Goal: Information Seeking & Learning: Learn about a topic

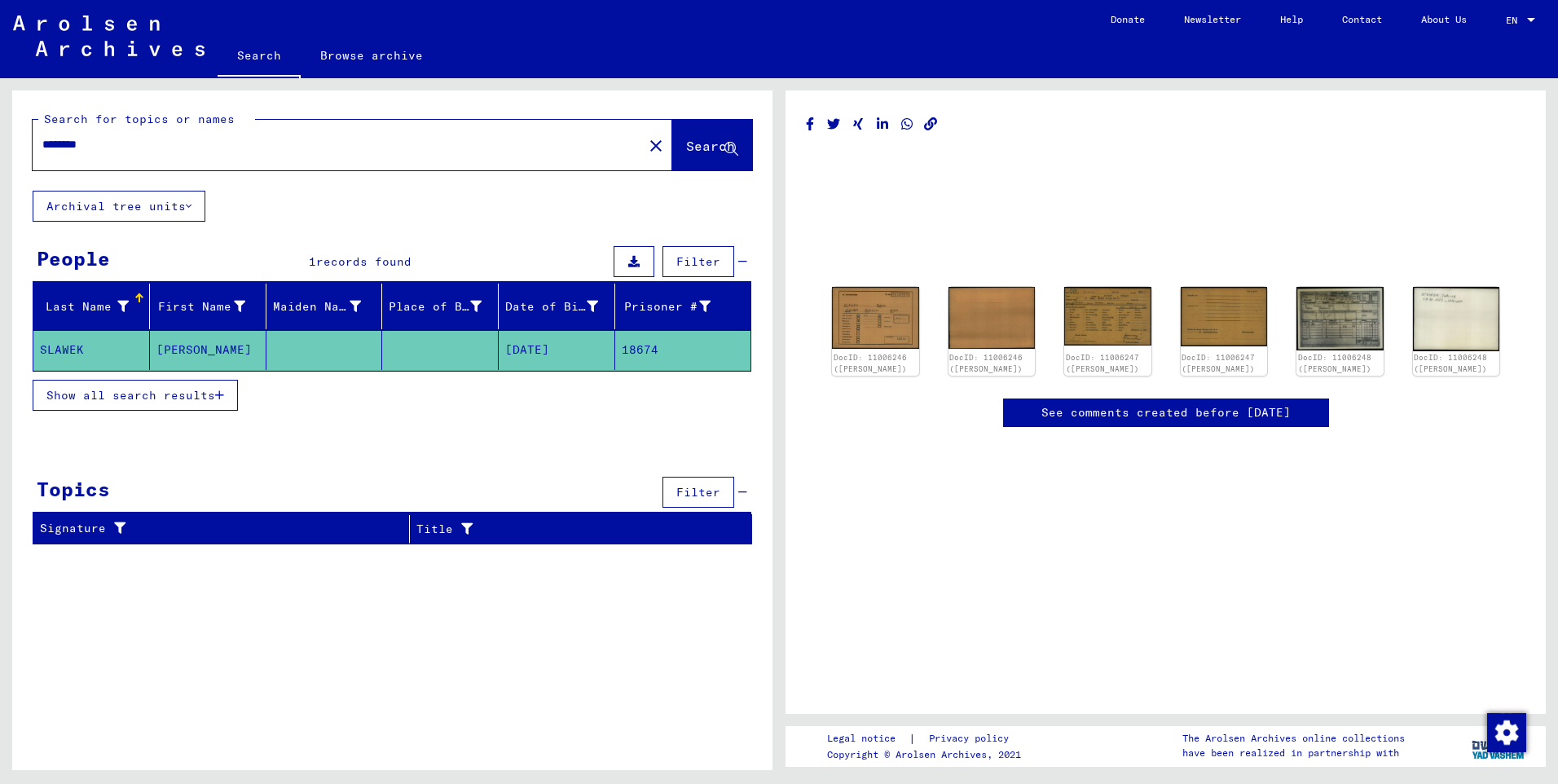
click at [1087, 413] on link "See comments created before [DATE]" at bounding box center [1166, 413] width 249 height 17
click at [864, 306] on img at bounding box center [876, 318] width 92 height 64
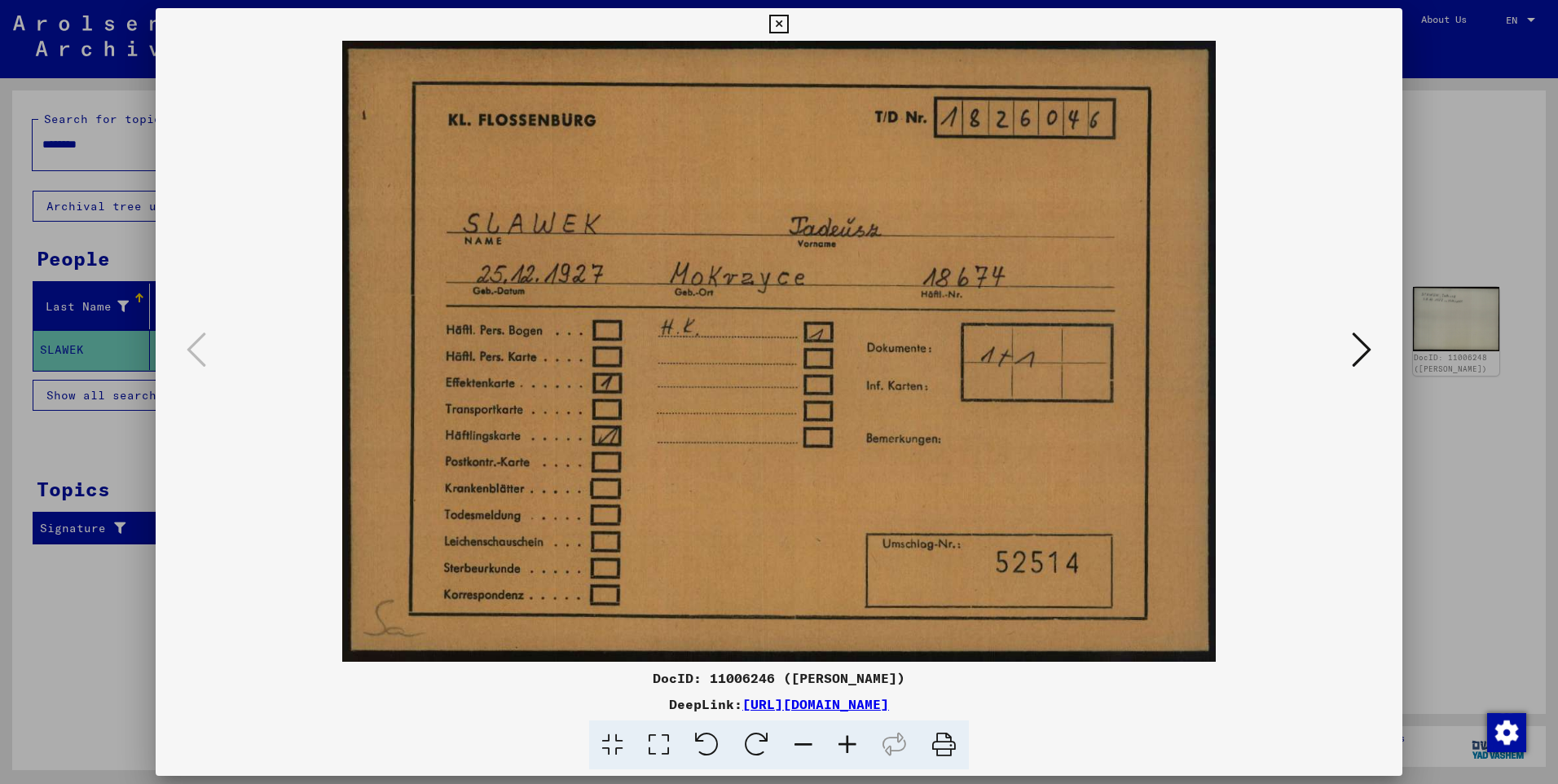
click at [1366, 345] on icon at bounding box center [1361, 349] width 19 height 39
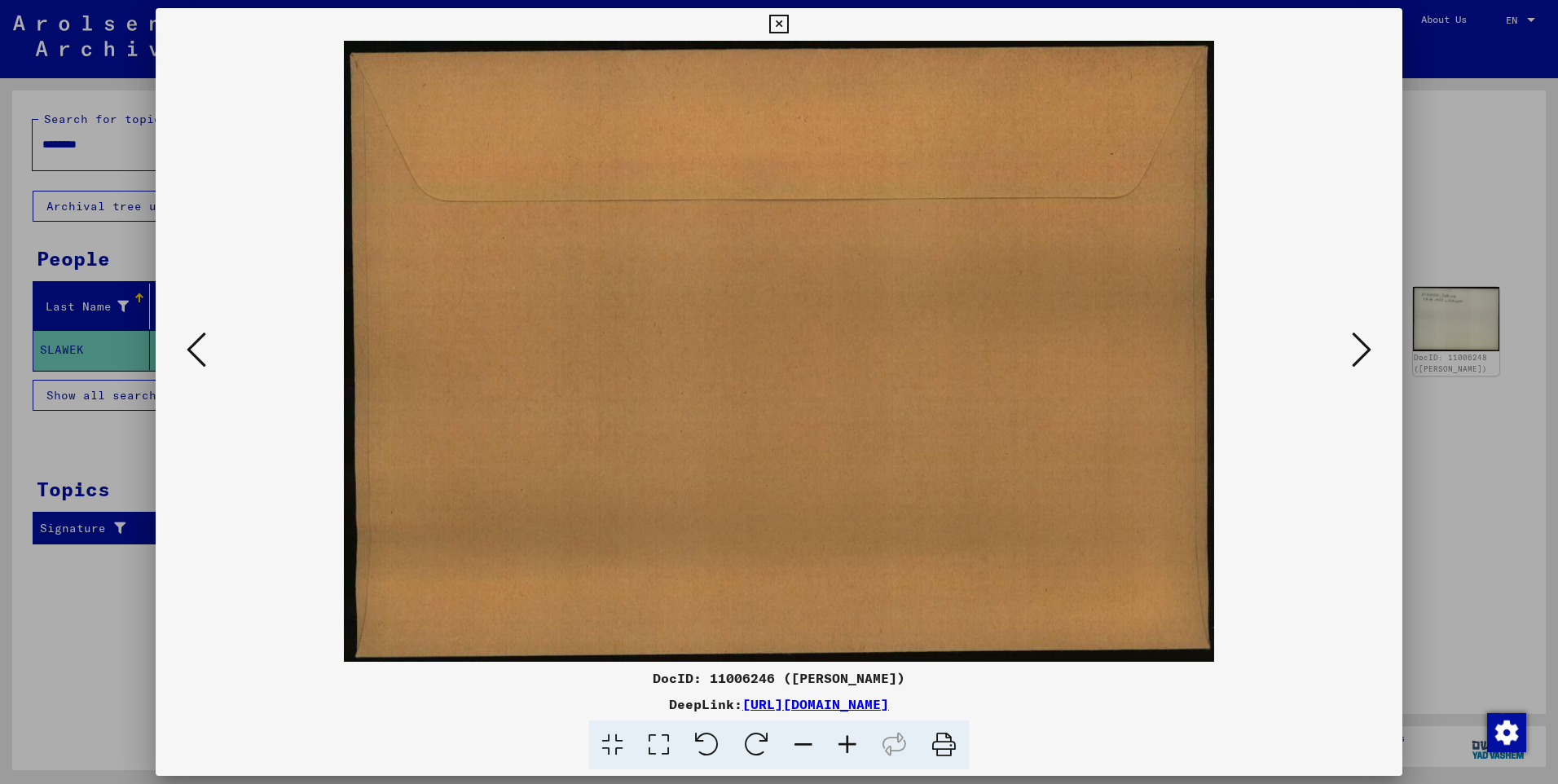
click at [1366, 345] on icon at bounding box center [1361, 349] width 19 height 39
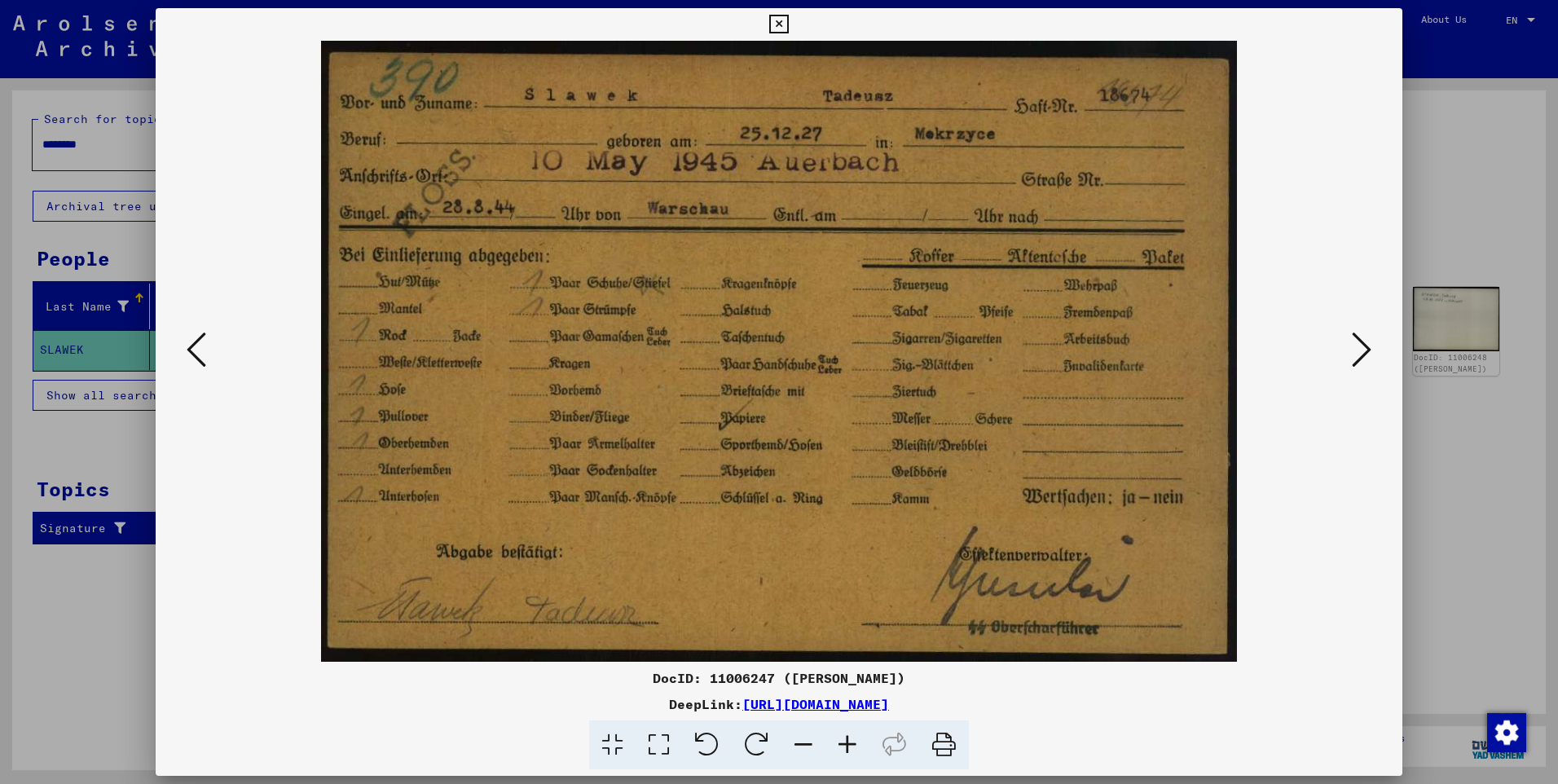
click at [1353, 341] on icon at bounding box center [1361, 349] width 19 height 39
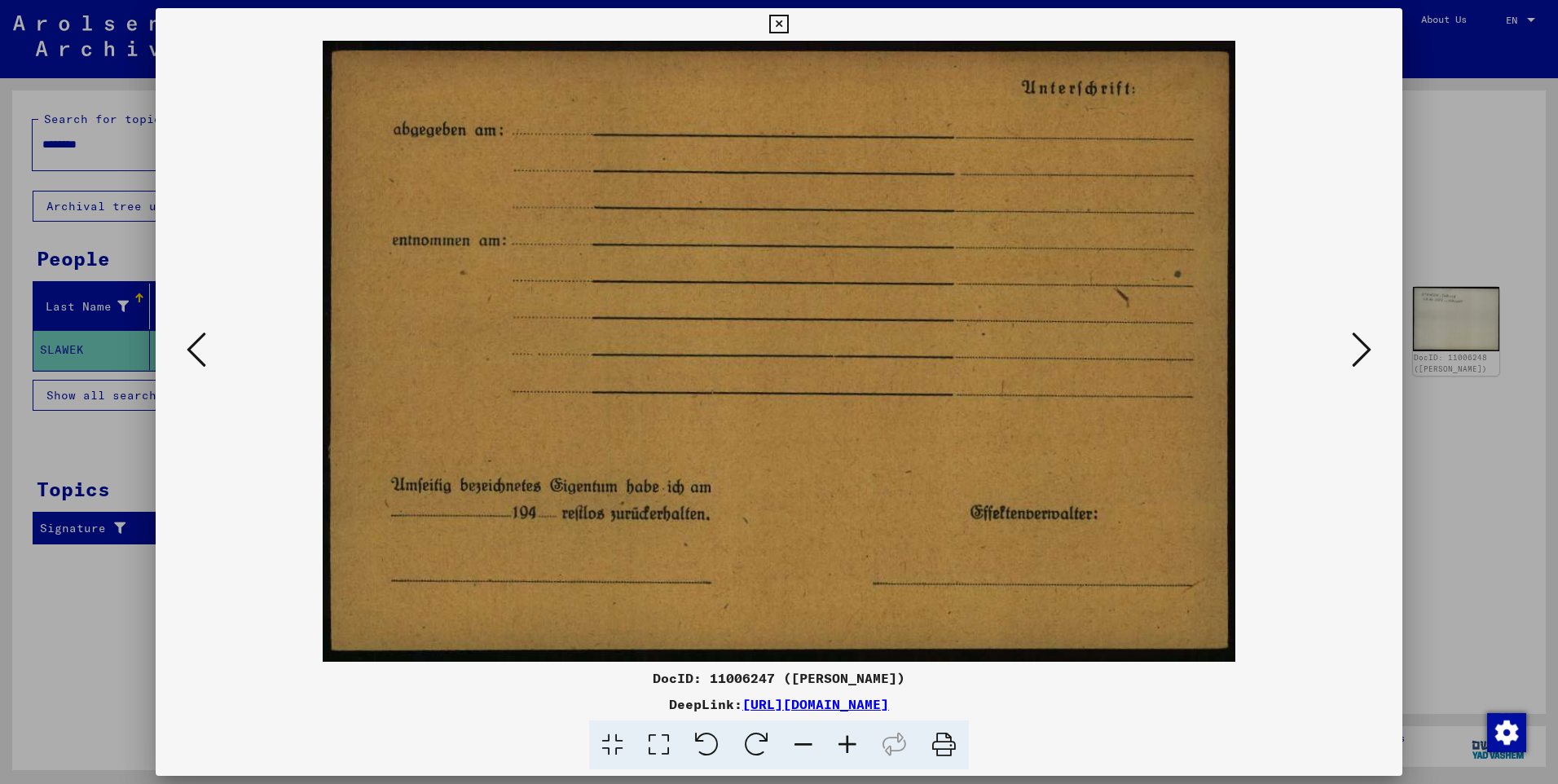
click at [1353, 341] on icon at bounding box center [1361, 349] width 19 height 39
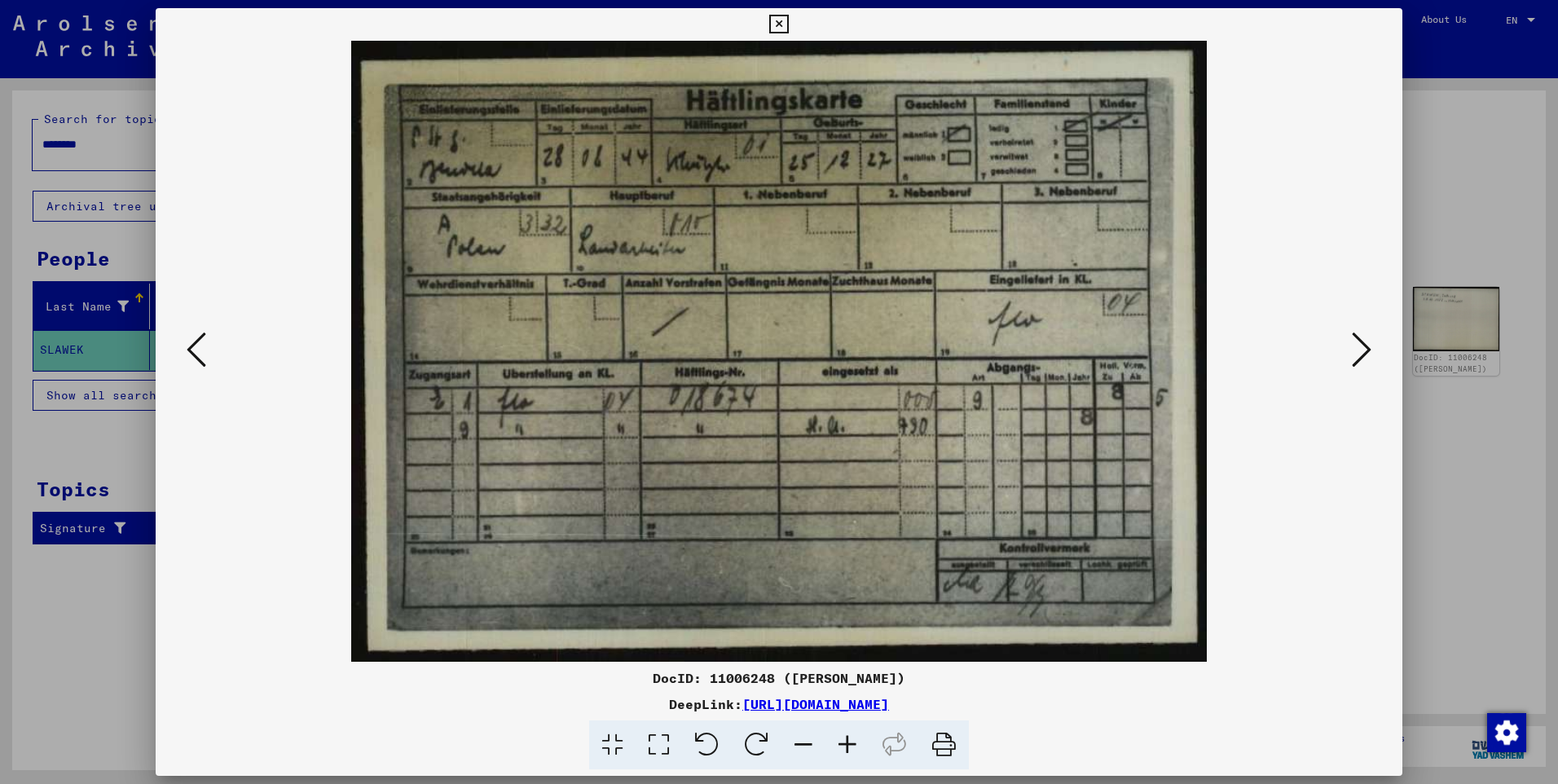
click at [1353, 341] on icon at bounding box center [1361, 349] width 19 height 39
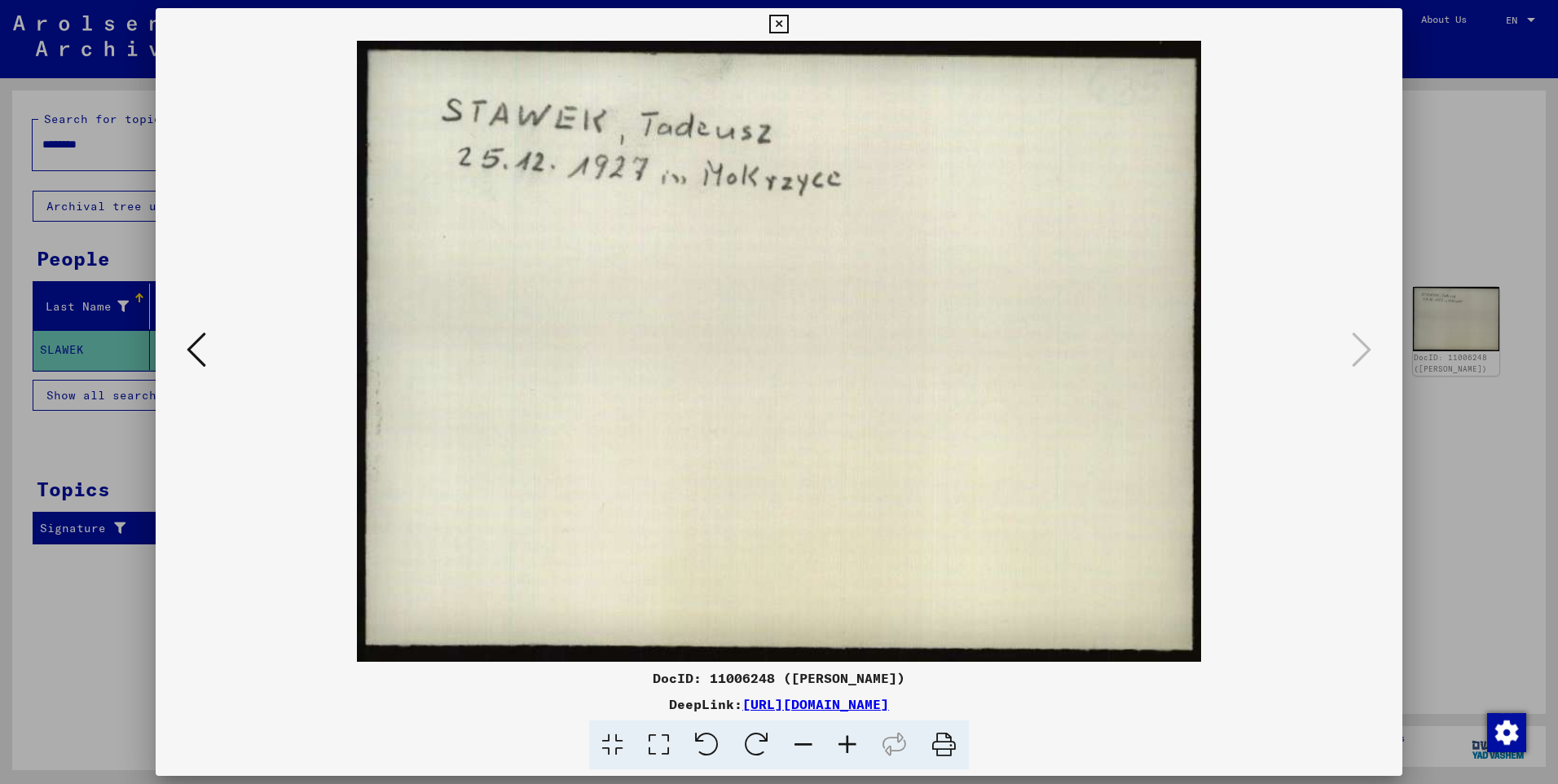
click at [200, 356] on icon at bounding box center [196, 349] width 19 height 39
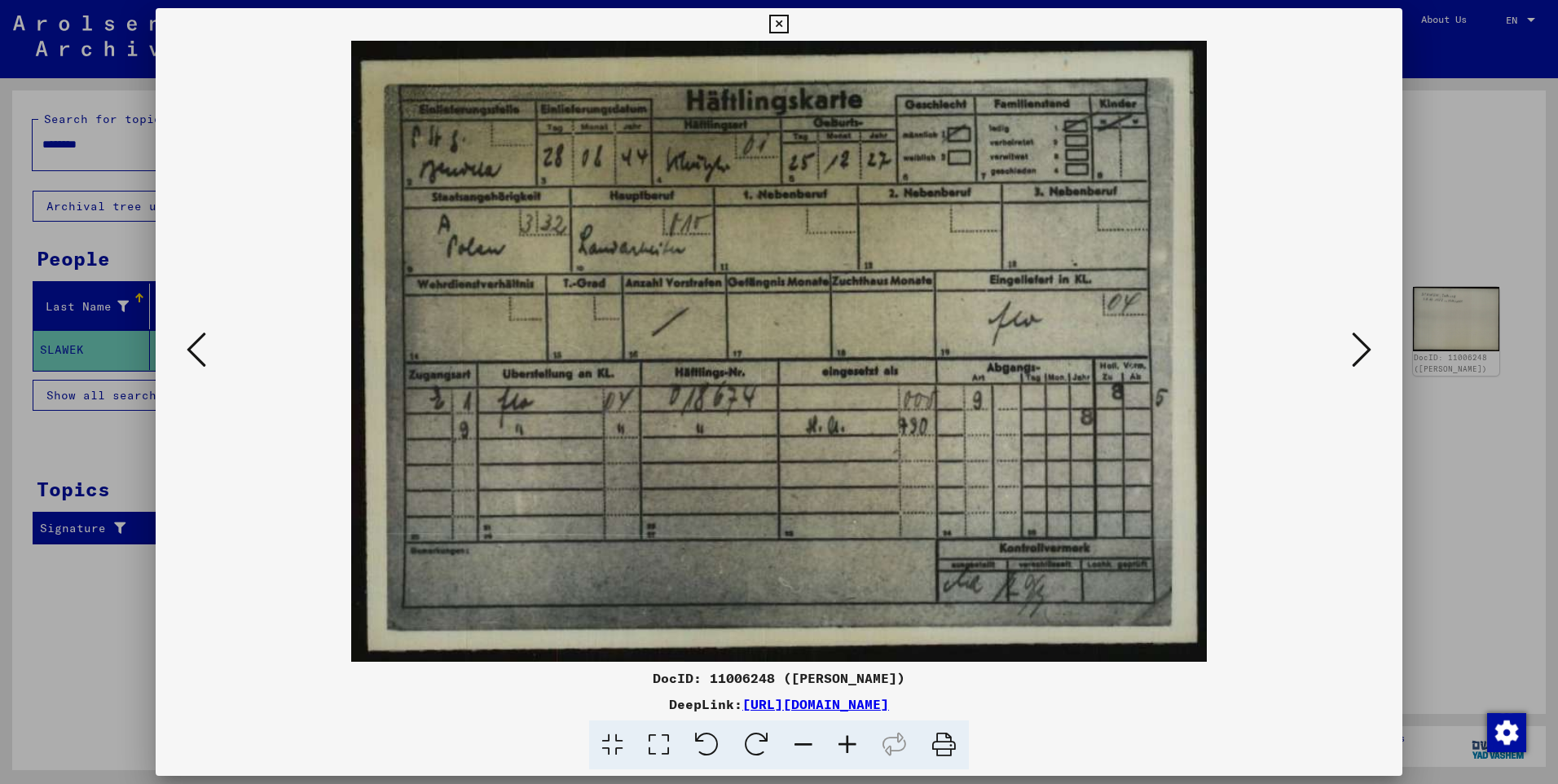
click at [200, 356] on icon at bounding box center [196, 349] width 19 height 39
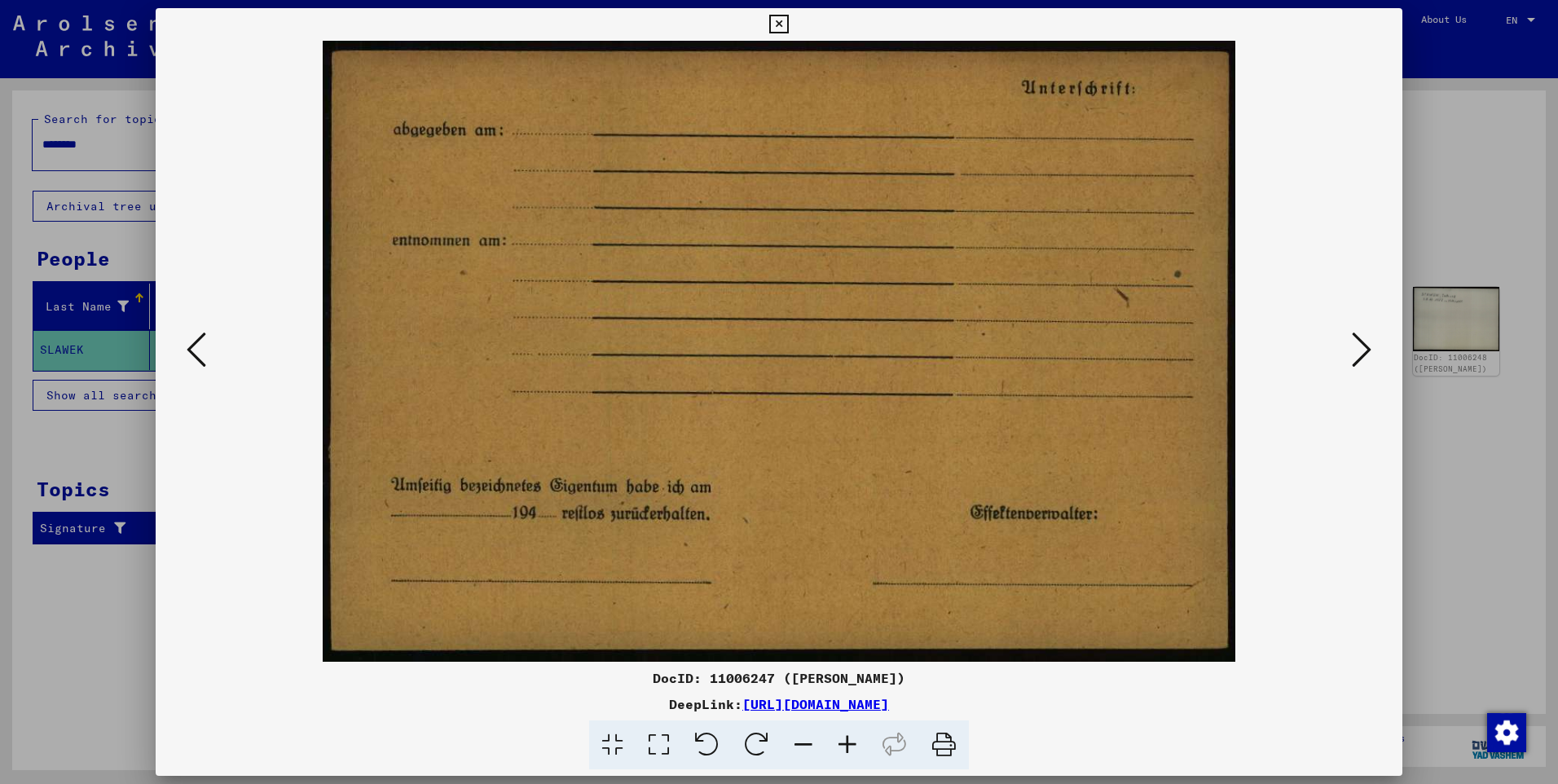
click at [200, 356] on icon at bounding box center [196, 349] width 19 height 39
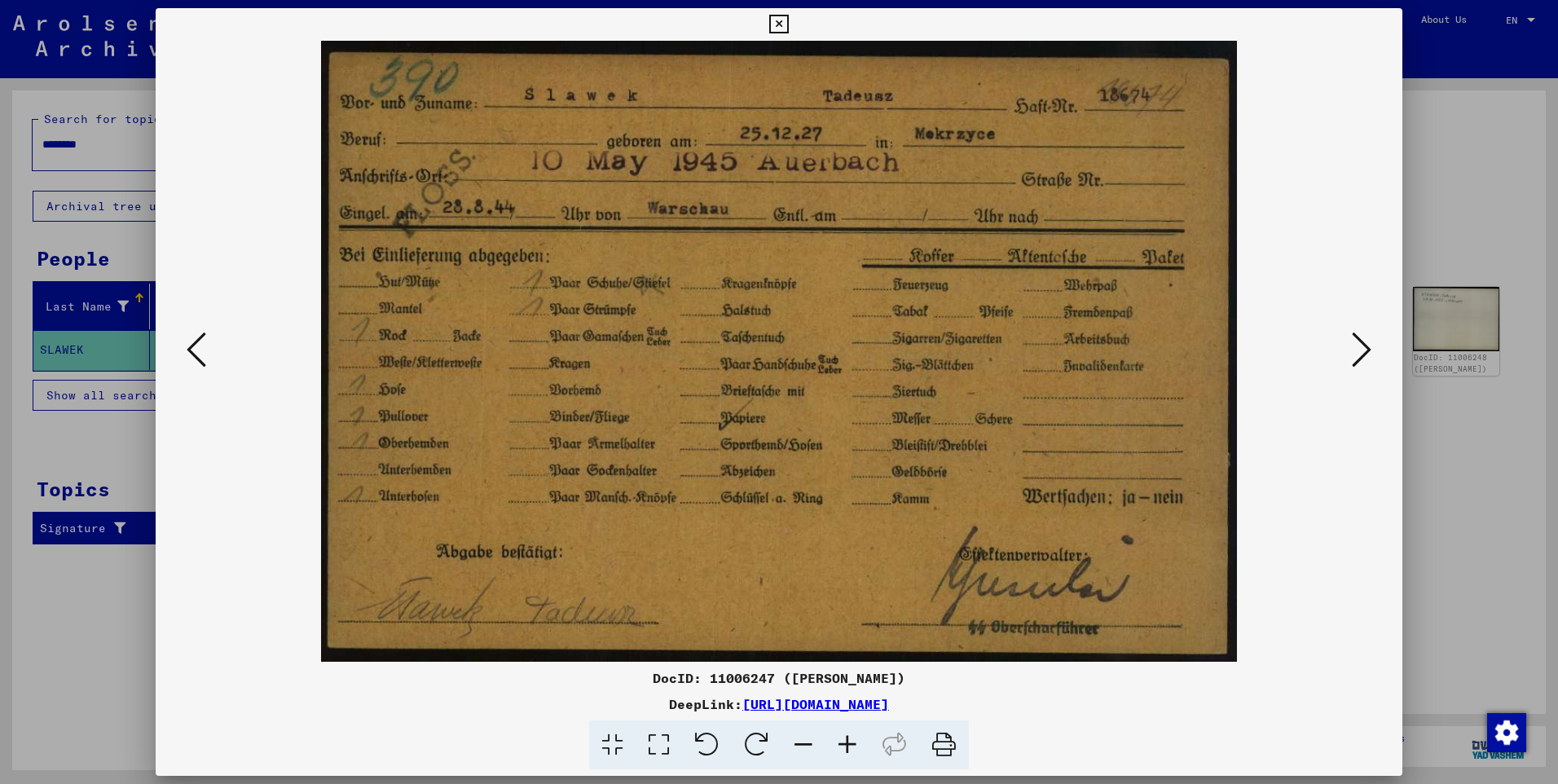
click at [200, 356] on icon at bounding box center [196, 349] width 19 height 39
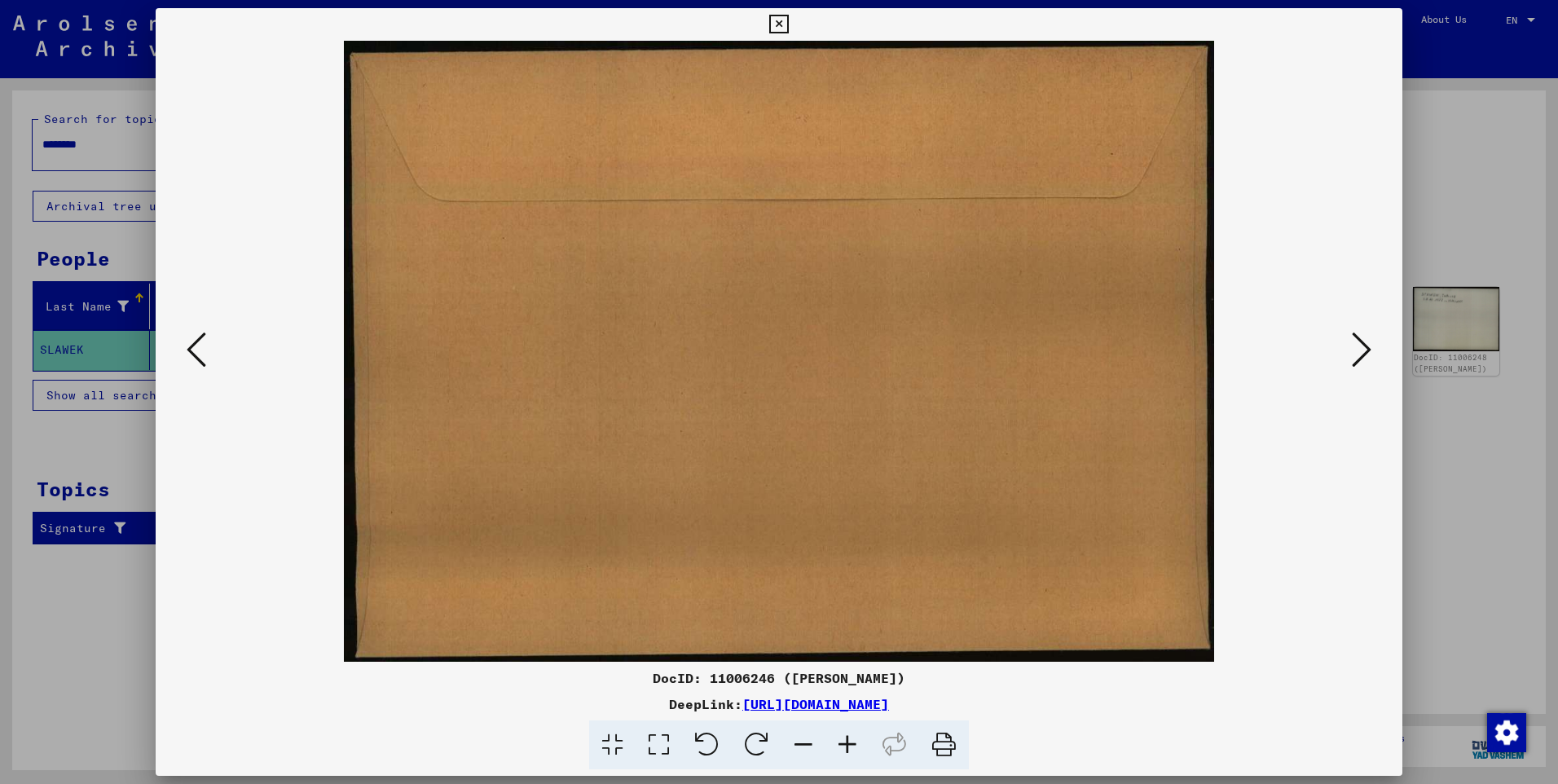
click at [200, 356] on icon at bounding box center [196, 349] width 19 height 39
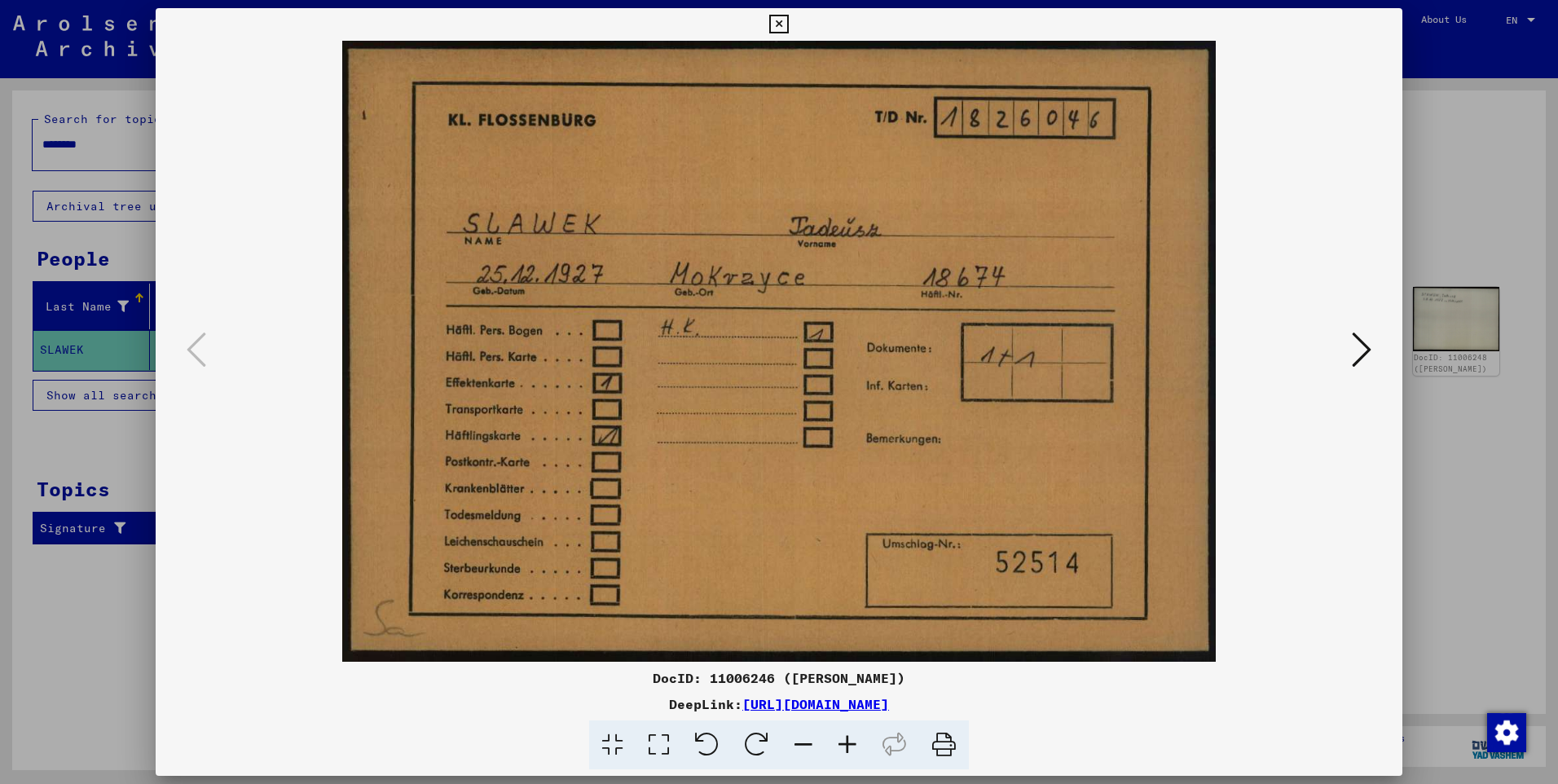
click at [1360, 348] on icon at bounding box center [1361, 349] width 19 height 39
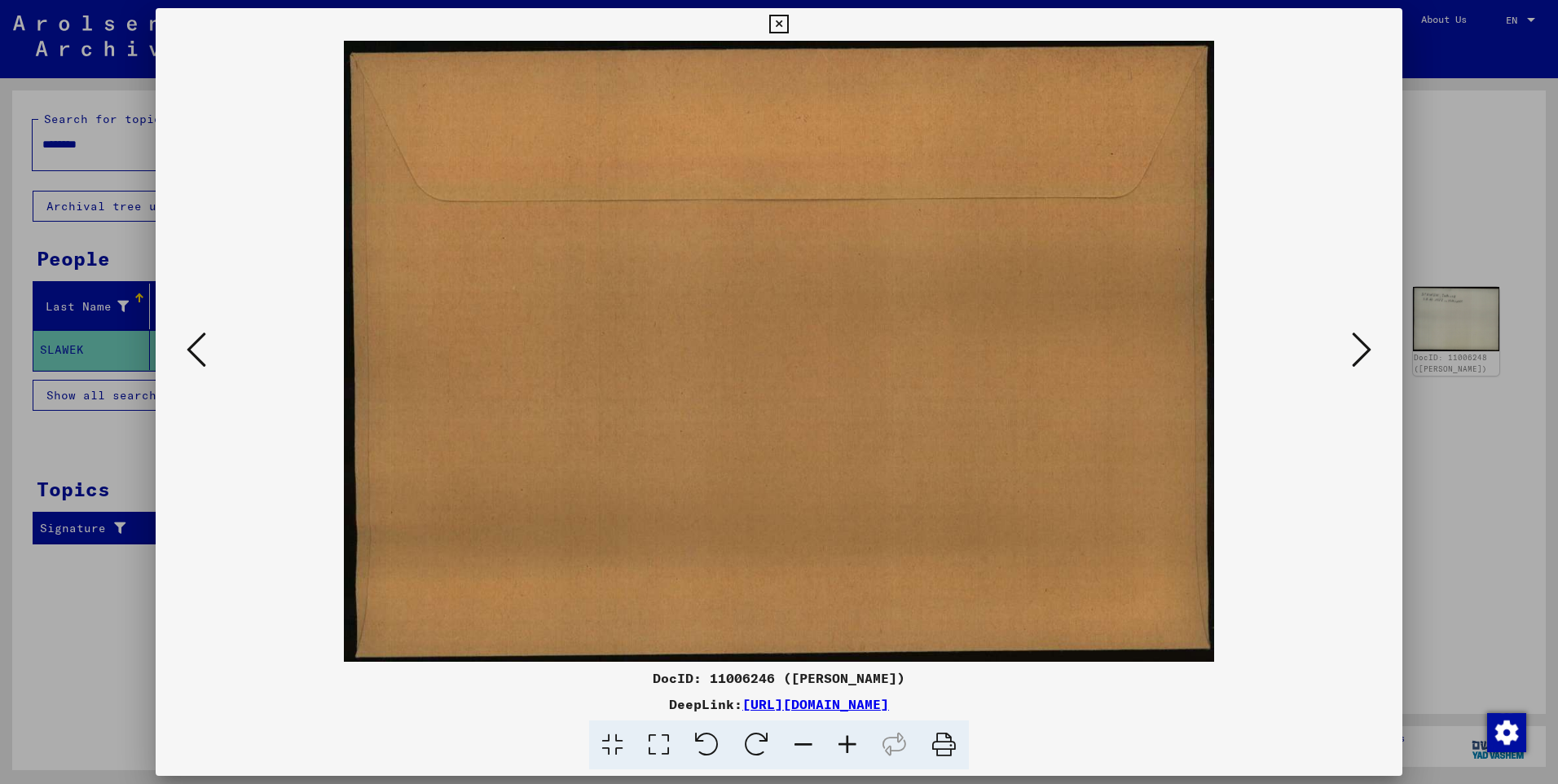
click at [1360, 348] on icon at bounding box center [1361, 349] width 19 height 39
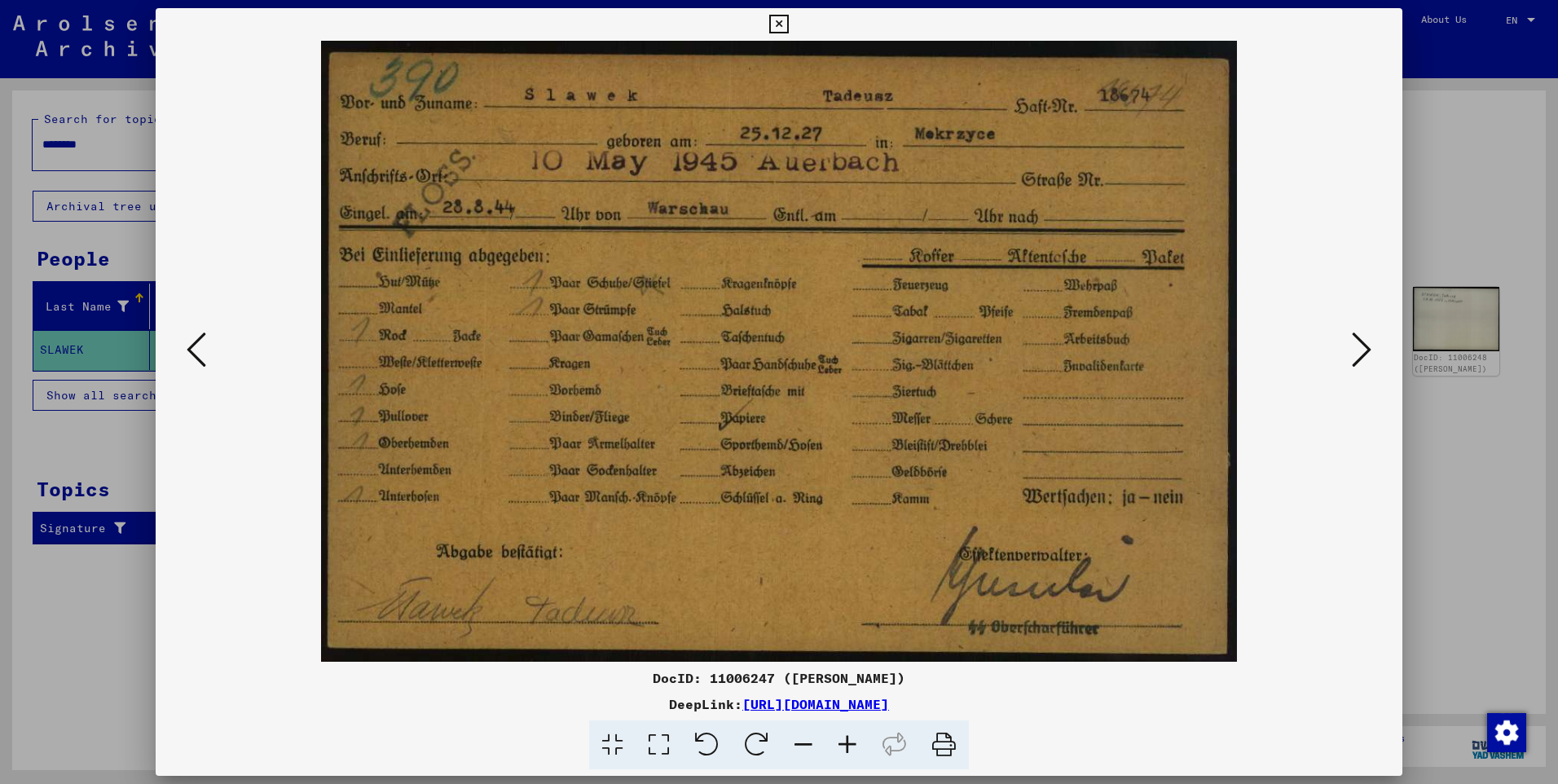
click at [1360, 348] on icon at bounding box center [1361, 349] width 19 height 39
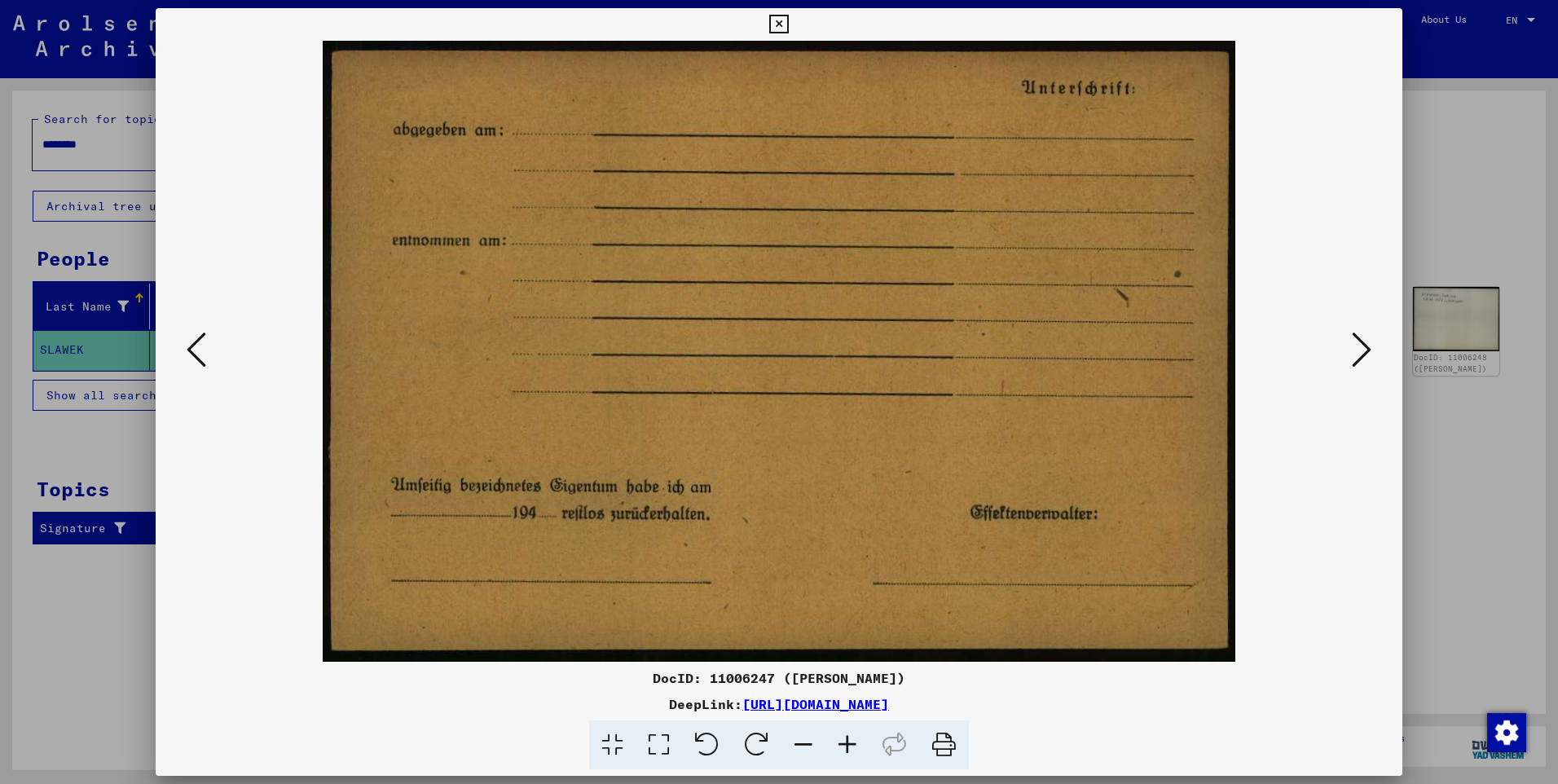
click at [1360, 348] on icon at bounding box center [1361, 349] width 19 height 39
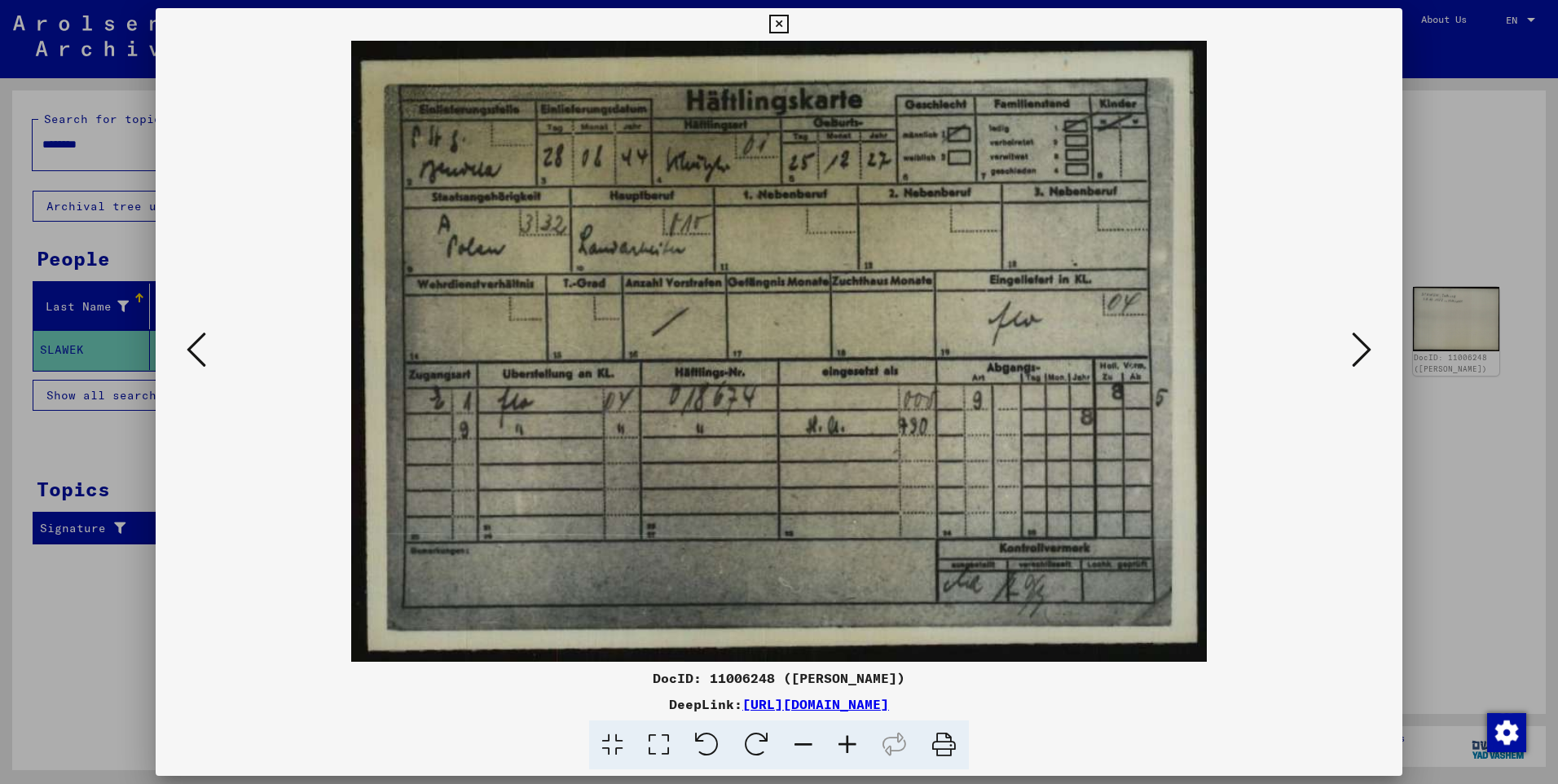
click at [1360, 348] on icon at bounding box center [1361, 349] width 19 height 39
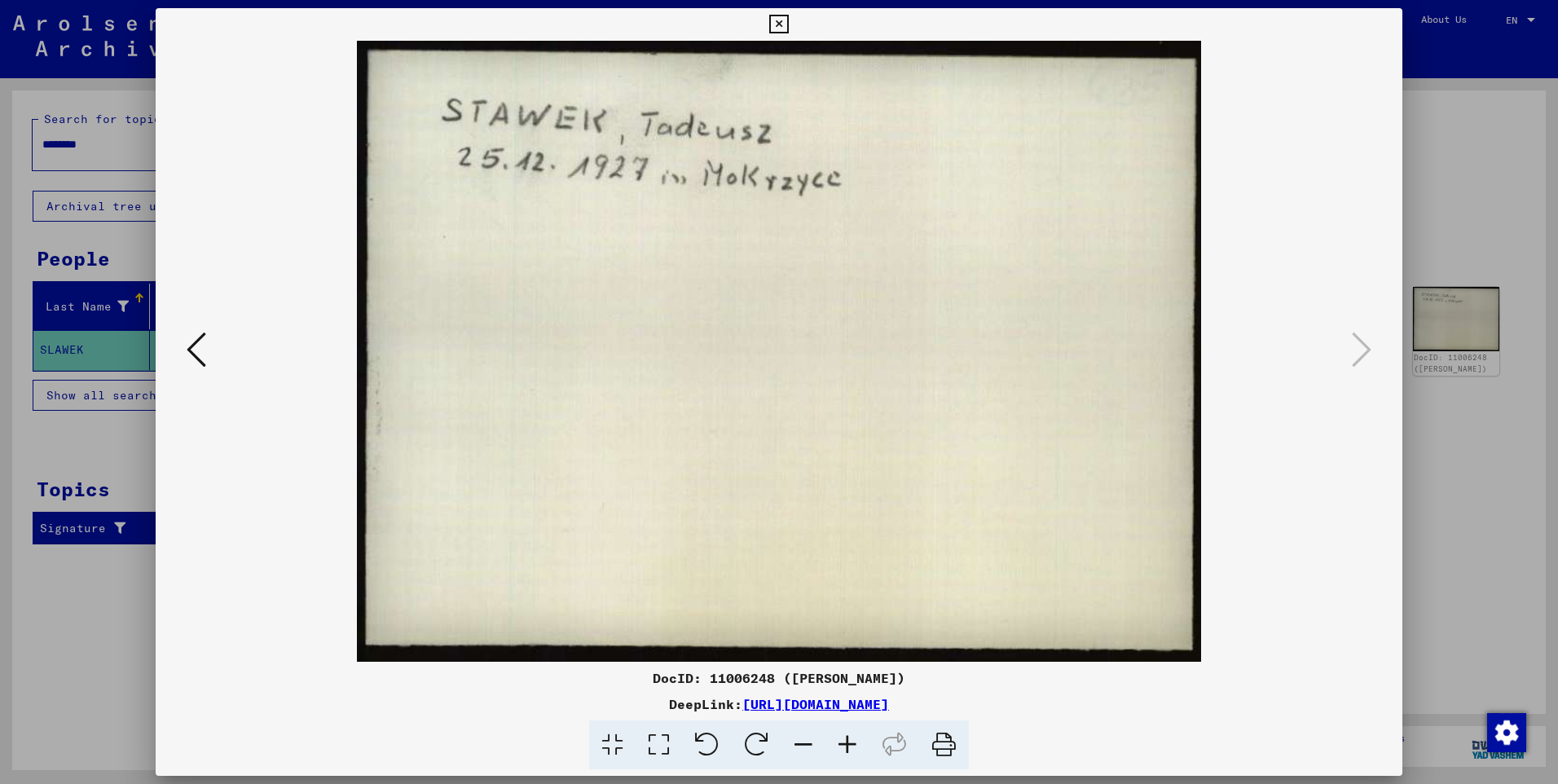
click at [771, 20] on icon at bounding box center [779, 24] width 19 height 19
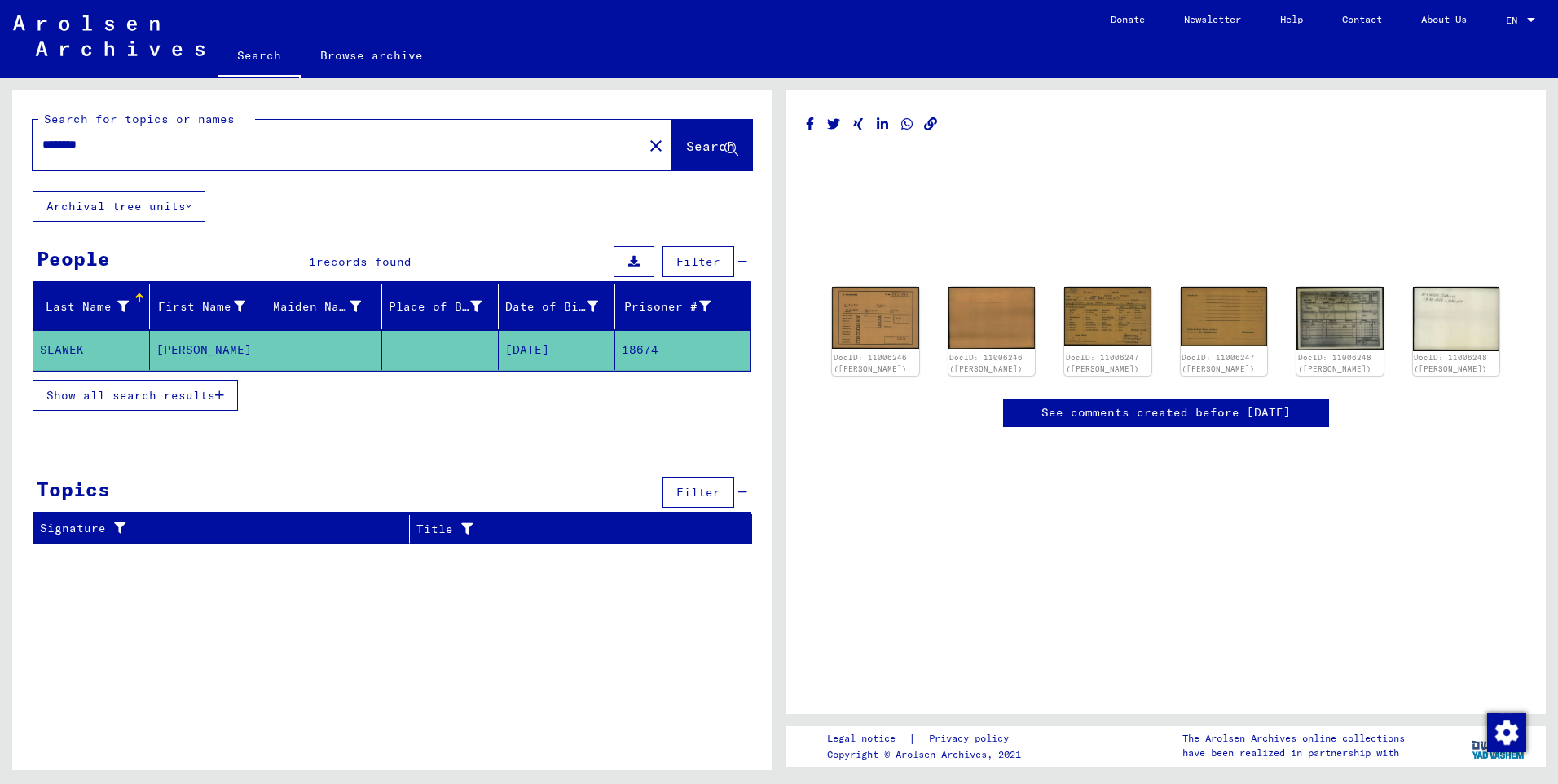
click at [513, 431] on div "Last Name First Name Maiden Name Place of Birth Date of Birth Prisoner # [PERSO…" at bounding box center [392, 358] width 760 height 148
